Goal: Transaction & Acquisition: Purchase product/service

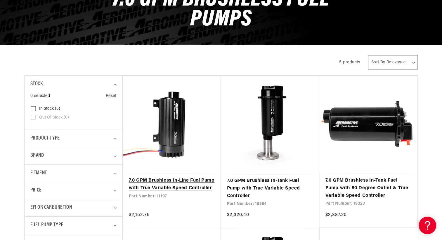
scroll to position [117, 0]
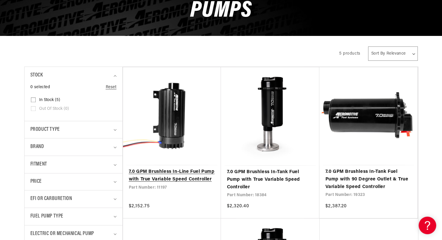
click at [159, 176] on link "7.0 GPM Brushless In-Line Fuel Pump with True Variable Speed Controller" at bounding box center [172, 175] width 86 height 15
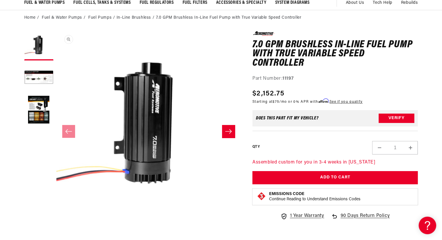
scroll to position [58, 0]
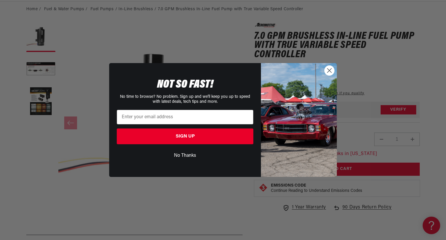
click at [328, 73] on circle "Close dialog" at bounding box center [330, 71] width 10 height 10
